Goal: Information Seeking & Learning: Compare options

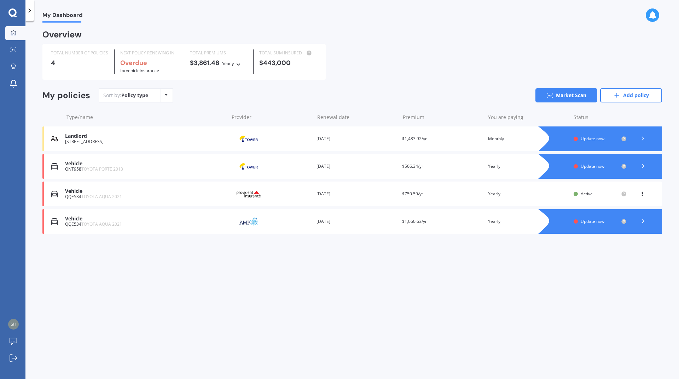
click at [638, 220] on div at bounding box center [642, 221] width 21 height 11
click at [12, 9] on icon at bounding box center [12, 12] width 8 height 8
click at [29, 10] on icon at bounding box center [29, 10] width 7 height 7
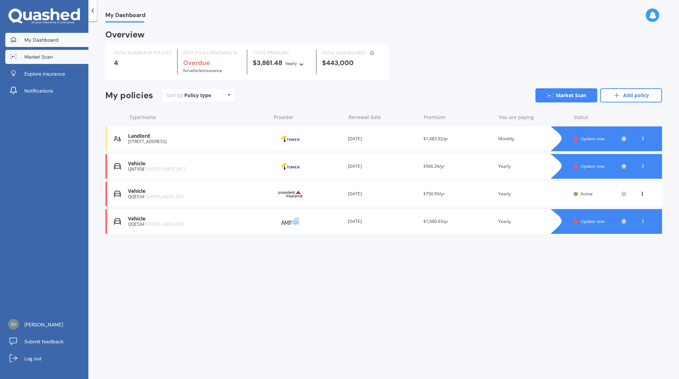
click at [42, 54] on span "Market Scan" at bounding box center [38, 56] width 28 height 7
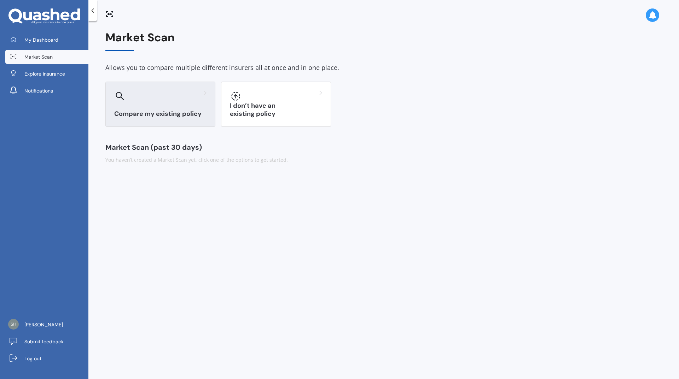
click at [165, 112] on h3 "Compare my existing policy" at bounding box center [160, 114] width 92 height 8
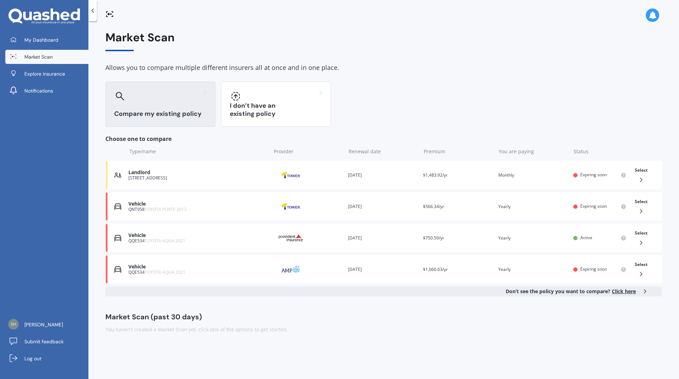
click at [170, 106] on div "Compare my existing policy" at bounding box center [160, 104] width 110 height 45
click at [626, 290] on span "Click here" at bounding box center [623, 291] width 24 height 7
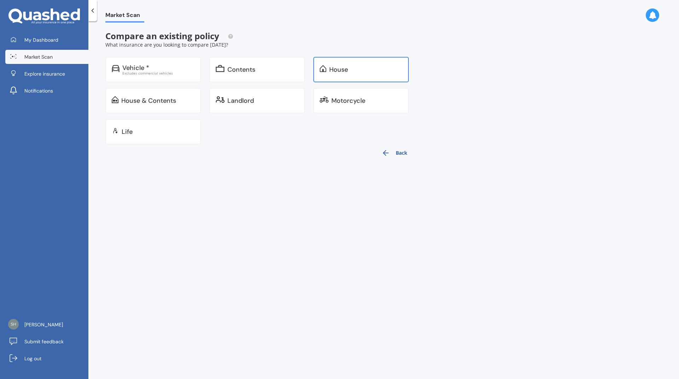
click at [344, 67] on div "House" at bounding box center [338, 69] width 19 height 7
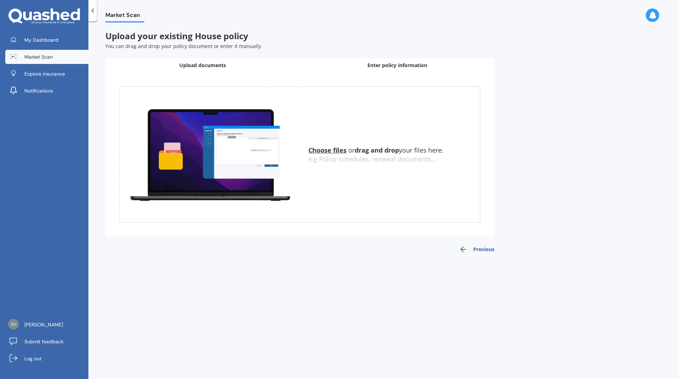
click at [398, 64] on span "Enter policy information" at bounding box center [397, 65] width 60 height 7
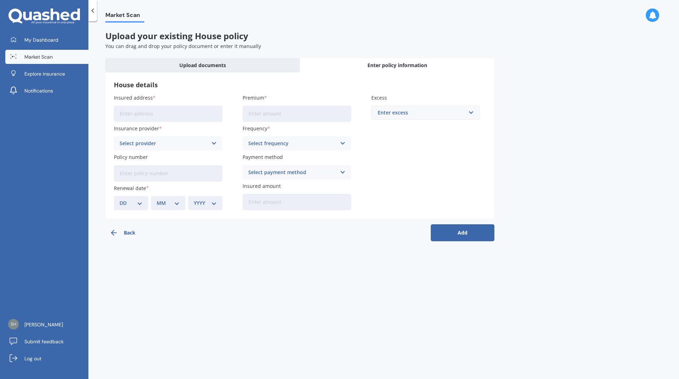
click at [166, 113] on input "Insured address" at bounding box center [168, 114] width 109 height 16
type input "[STREET_ADDRESS][PERSON_NAME]"
click at [186, 147] on div "Select provider" at bounding box center [163, 144] width 88 height 8
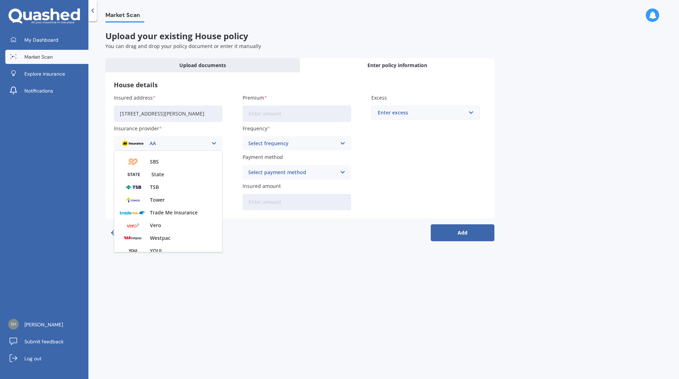
scroll to position [192, 0]
click at [152, 192] on span "Tower" at bounding box center [157, 194] width 15 height 5
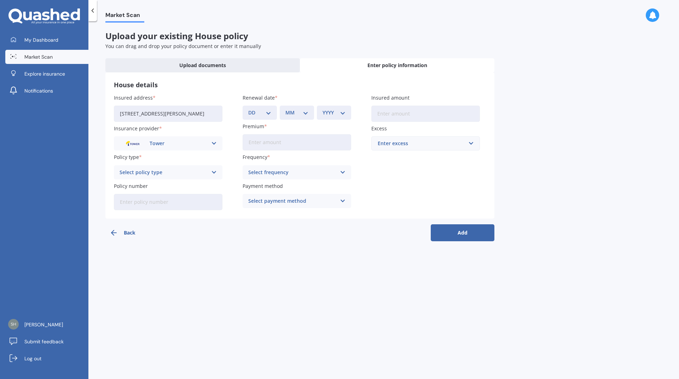
click at [210, 173] on div "Select policy type Standard Cover Premium Cover Plus" at bounding box center [168, 172] width 109 height 14
click at [145, 184] on span "Standard Cover" at bounding box center [138, 186] width 37 height 5
click at [160, 202] on input "Policy number" at bounding box center [168, 202] width 109 height 16
click at [158, 202] on input "Policy number" at bounding box center [168, 202] width 109 height 16
paste input "P00002736284"
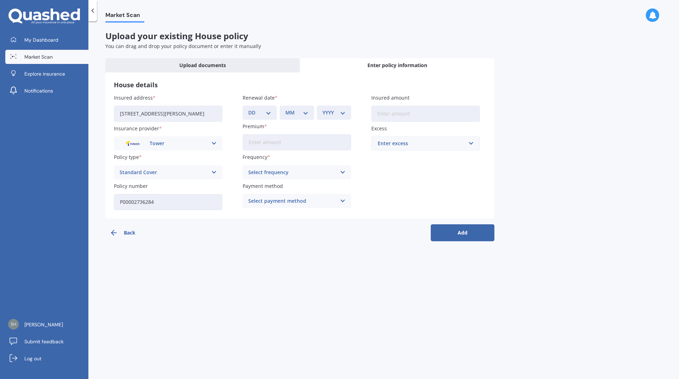
type input "P00002736284"
click at [266, 110] on select "DD 01 02 03 04 05 06 07 08 09 10 11 12 13 14 15 16 17 18 19 20 21 22 23 24 25 2…" at bounding box center [259, 113] width 23 height 8
select select "31"
click at [248, 109] on select "DD 01 02 03 04 05 06 07 08 09 10 11 12 13 14 15 16 17 18 19 20 21 22 23 24 25 2…" at bounding box center [259, 113] width 23 height 8
click at [307, 113] on select "MM 01 02 03 04 05 06 07 08 09 10 11 12" at bounding box center [296, 113] width 23 height 8
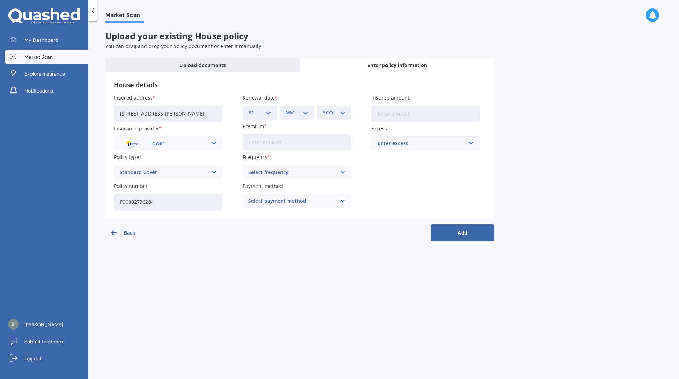
select select "10"
click at [285, 109] on select "MM 01 02 03 04 05 06 07 08 09 10 11 12" at bounding box center [296, 113] width 23 height 8
click at [340, 111] on select "YYYY 2027 2026 2025 2024 2023 2022 2021 2020 2019 2018 2017 2016 2015 2014 2013…" at bounding box center [333, 113] width 23 height 8
select select "2025"
click at [322, 109] on select "YYYY 2027 2026 2025 2024 2023 2022 2021 2020 2019 2018 2017 2016 2015 2014 2013…" at bounding box center [333, 113] width 23 height 8
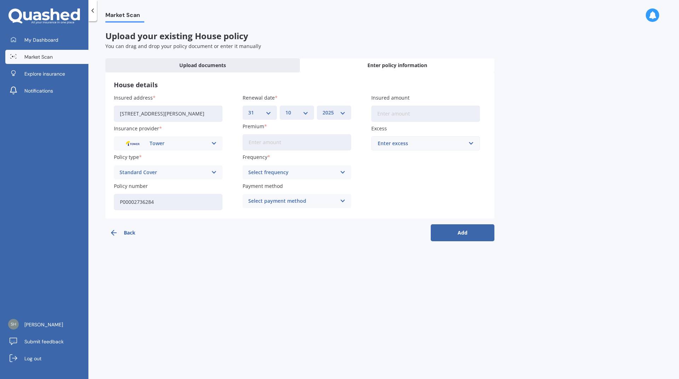
click at [280, 140] on input "Premium" at bounding box center [296, 142] width 109 height 16
click at [302, 139] on input "Premium" at bounding box center [296, 142] width 109 height 16
type input "$1,123.00"
click at [343, 173] on icon at bounding box center [343, 173] width 6 height 8
click at [311, 188] on div "Yearly" at bounding box center [297, 186] width 108 height 13
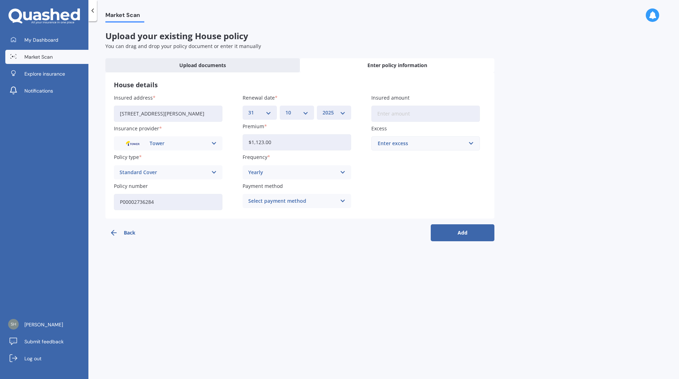
click at [340, 201] on icon at bounding box center [343, 201] width 6 height 8
click at [275, 240] on span "Online payment" at bounding box center [267, 240] width 39 height 5
click at [425, 112] on input "Insured amount" at bounding box center [425, 114] width 109 height 16
type input "$720,000"
click at [465, 143] on input "text" at bounding box center [423, 143] width 102 height 13
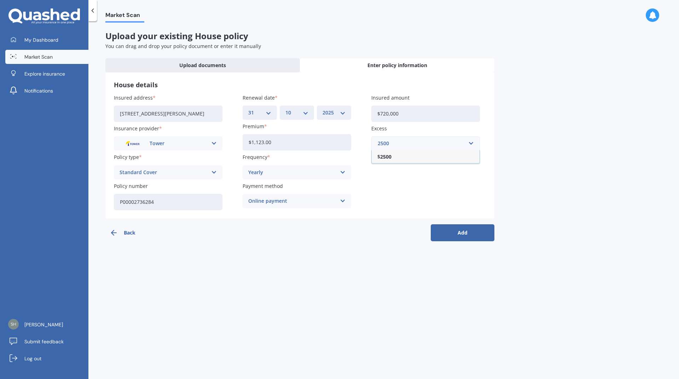
type input "2500"
click at [443, 186] on div "Insured address [STREET_ADDRESS][PERSON_NAME] Insurance provider Tower AA AMI A…" at bounding box center [300, 152] width 372 height 116
click at [468, 231] on button "Add" at bounding box center [462, 232] width 64 height 17
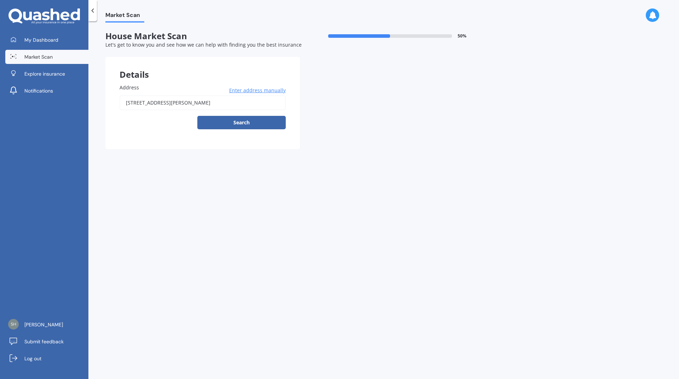
click at [246, 89] on span "Enter address manually" at bounding box center [257, 90] width 57 height 7
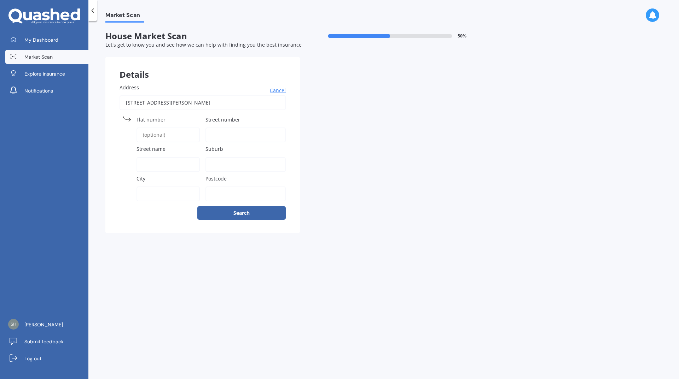
click at [235, 119] on span "Street number" at bounding box center [222, 119] width 35 height 7
click at [235, 128] on input "Street number" at bounding box center [245, 135] width 80 height 15
type input "9"
click at [174, 164] on input "Street name" at bounding box center [167, 164] width 63 height 15
type input "[PERSON_NAME][GEOGRAPHIC_DATA]"
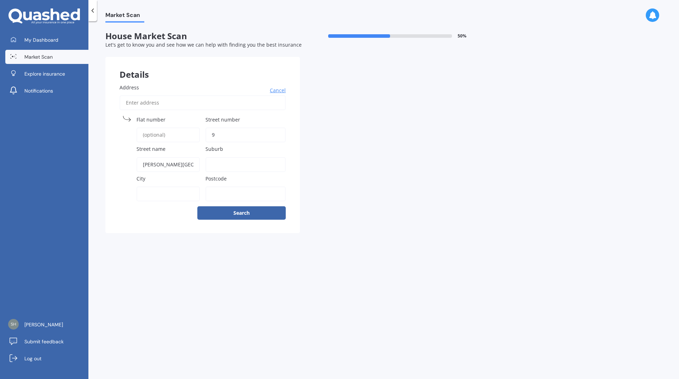
click at [245, 164] on input "Suburb" at bounding box center [245, 164] width 80 height 15
type input "Papatoetoe"
click at [156, 194] on input "City" at bounding box center [167, 194] width 63 height 15
type input "[GEOGRAPHIC_DATA]"
click at [227, 194] on input "Postcode" at bounding box center [245, 194] width 80 height 15
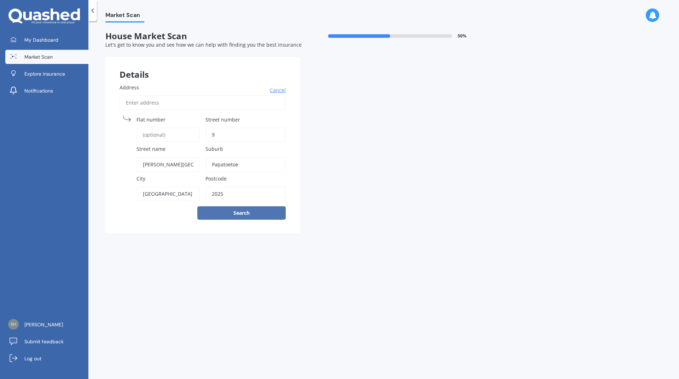
type input "2025"
click at [247, 212] on button "Search" at bounding box center [241, 212] width 88 height 13
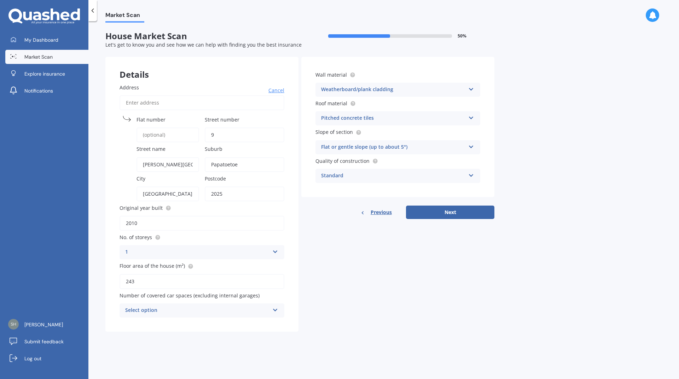
click at [275, 310] on icon at bounding box center [275, 308] width 6 height 5
click at [159, 247] on div "1" at bounding box center [202, 246] width 164 height 13
click at [275, 309] on icon at bounding box center [275, 308] width 6 height 5
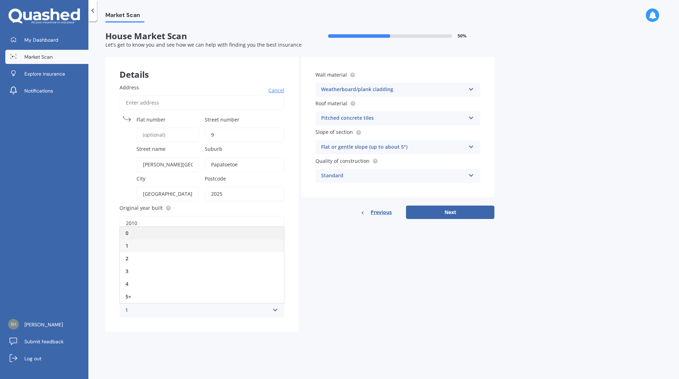
click at [138, 233] on div "0" at bounding box center [202, 233] width 164 height 13
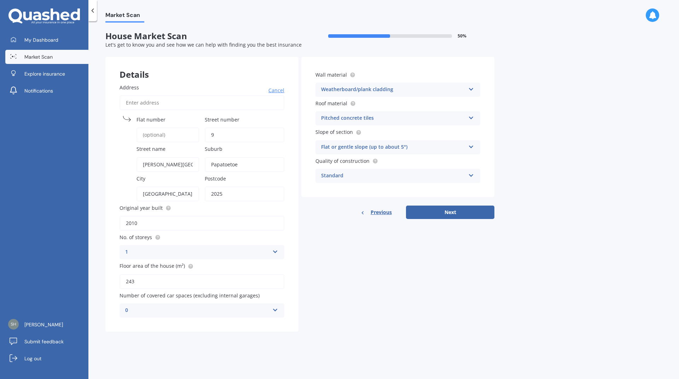
click at [471, 116] on icon at bounding box center [471, 116] width 6 height 5
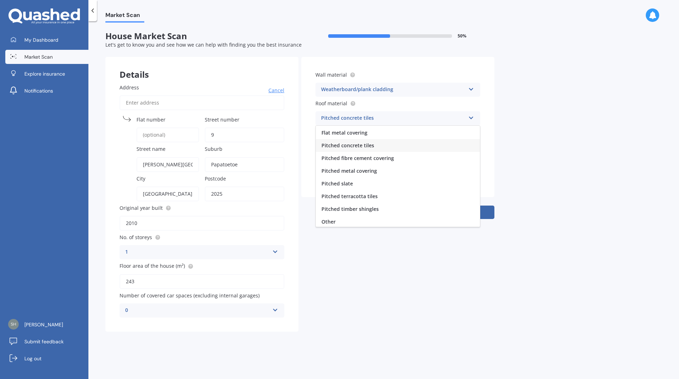
scroll to position [26, 0]
click at [369, 210] on span "Pitched timber shingles" at bounding box center [349, 207] width 57 height 7
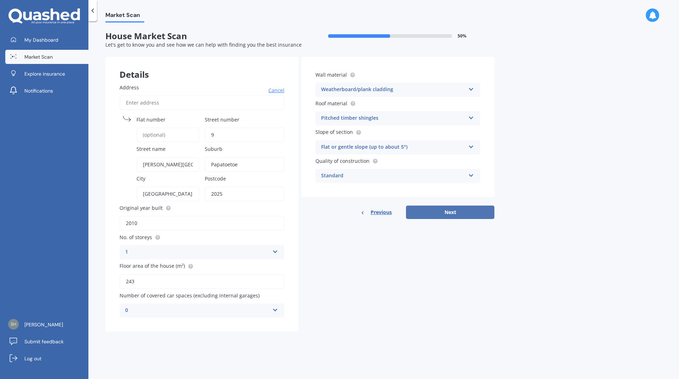
click at [452, 211] on button "Next" at bounding box center [450, 212] width 88 height 13
select select "19"
select select "09"
select select "1961"
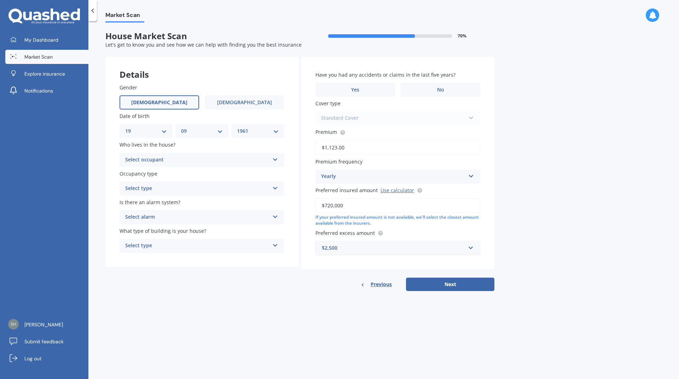
click at [273, 160] on icon at bounding box center [275, 158] width 6 height 5
click at [251, 178] on div "Owner" at bounding box center [202, 174] width 164 height 13
click at [276, 188] on icon at bounding box center [275, 186] width 6 height 5
click at [158, 201] on div "Permanent" at bounding box center [202, 202] width 164 height 13
click at [192, 217] on div "Select alarm" at bounding box center [197, 217] width 144 height 8
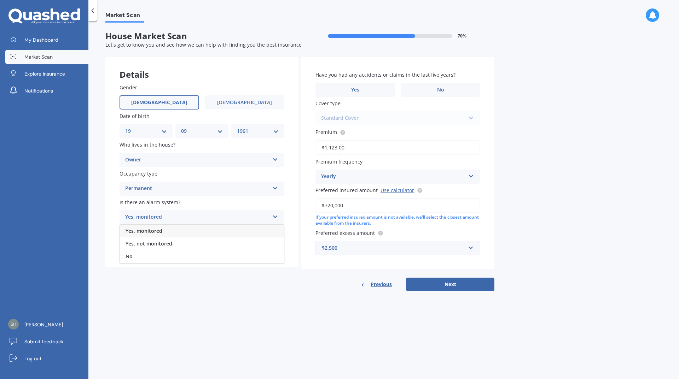
click at [150, 231] on span "Yes, monitored" at bounding box center [143, 231] width 37 height 7
click at [241, 242] on div "Select type" at bounding box center [197, 246] width 144 height 8
click at [152, 256] on span "Freestanding" at bounding box center [140, 259] width 31 height 7
click at [445, 88] on label "No" at bounding box center [440, 90] width 80 height 14
click at [0, 0] on input "No" at bounding box center [0, 0] width 0 height 0
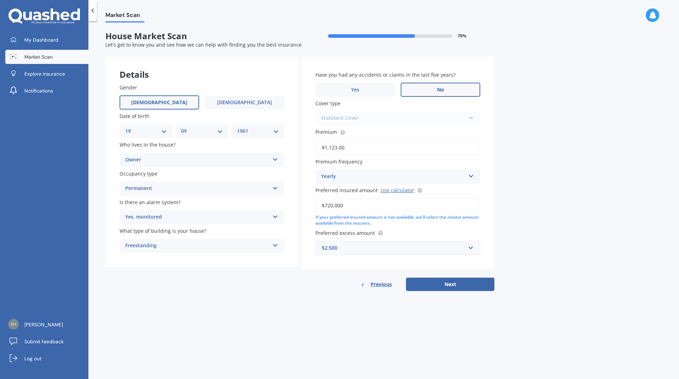
click at [470, 117] on div "Standard Cover Standard Cover Premium Cover Plus" at bounding box center [397, 118] width 165 height 14
click at [458, 284] on button "Next" at bounding box center [450, 284] width 88 height 13
select select "19"
select select "09"
select select "1961"
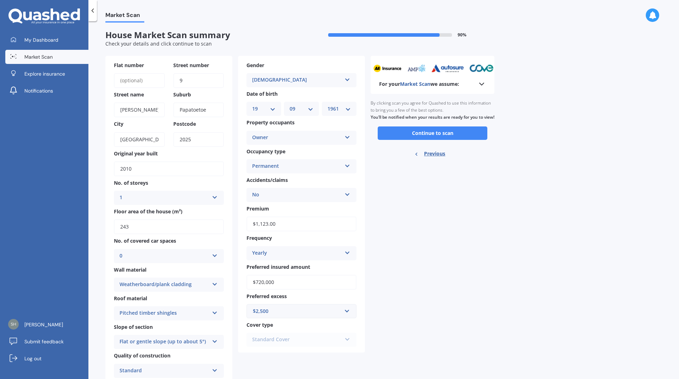
scroll to position [0, 0]
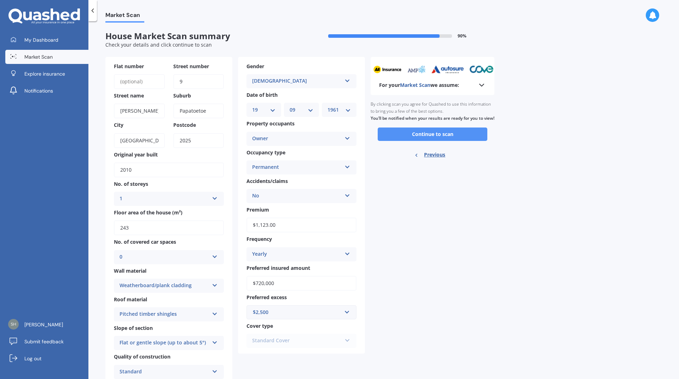
click at [445, 139] on button "Continue to scan" at bounding box center [432, 134] width 110 height 13
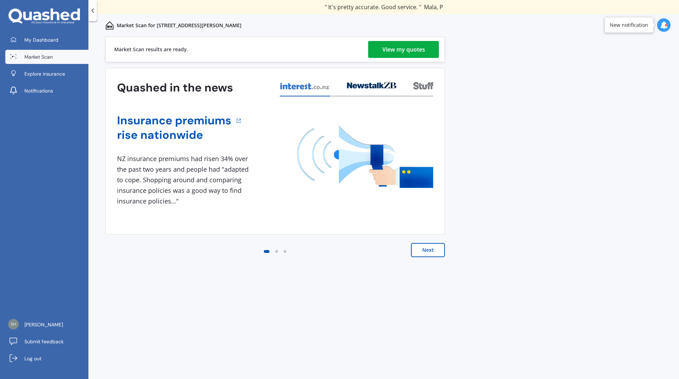
click at [402, 47] on div "View my quotes" at bounding box center [403, 49] width 43 height 17
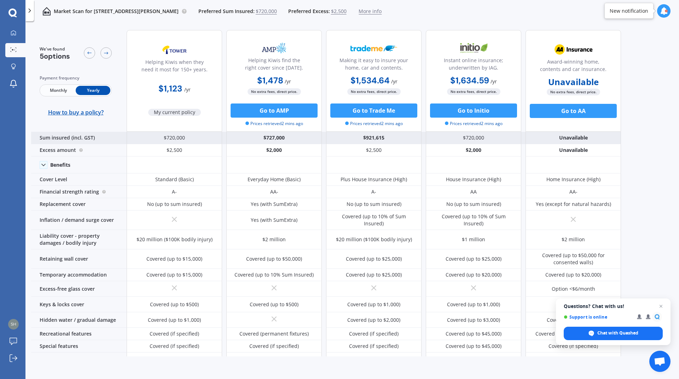
click at [167, 136] on div "$720,000" at bounding box center [174, 138] width 95 height 12
click at [82, 138] on div "Sum insured (incl. GST)" at bounding box center [78, 138] width 95 height 12
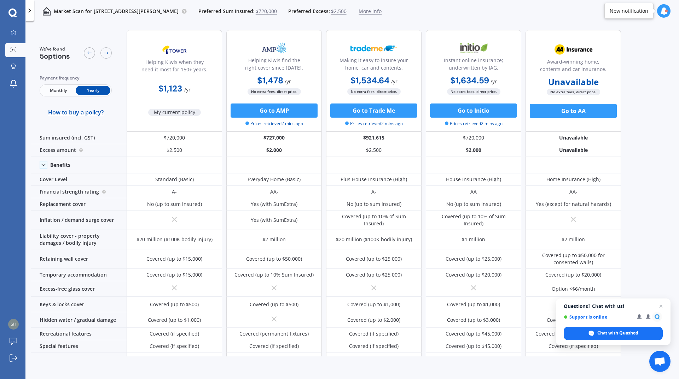
click at [664, 11] on div at bounding box center [665, 11] width 3 height 3
click at [443, 15] on div "Market Scan for [STREET_ADDRESS][PERSON_NAME] Preferred Sum Insured: $720,000 P…" at bounding box center [351, 11] width 653 height 23
